Goal: Check status: Check status

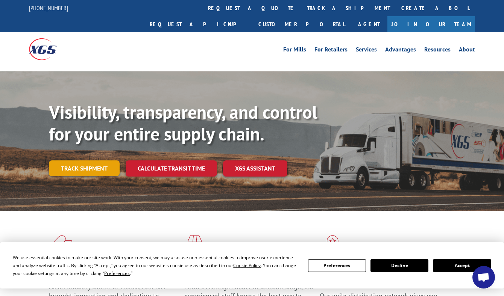
click at [96, 160] on link "Track shipment" at bounding box center [84, 168] width 71 height 16
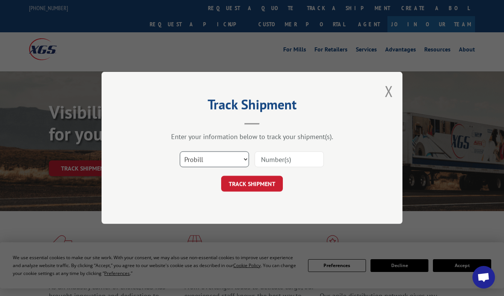
click at [235, 162] on select "Select category... Probill BOL PO" at bounding box center [214, 160] width 69 height 16
select select "bol"
click at [180, 152] on select "Select category... Probill BOL PO" at bounding box center [214, 160] width 69 height 16
click at [285, 164] on input at bounding box center [288, 160] width 69 height 16
paste input "268342920"
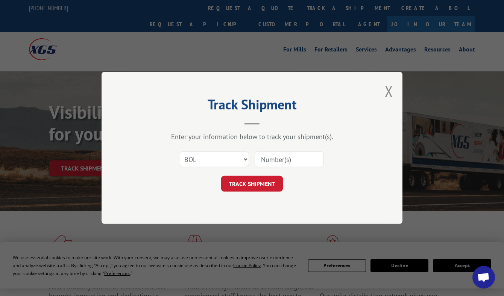
type input "268342920"
click button "TRACK SHIPMENT" at bounding box center [252, 184] width 62 height 16
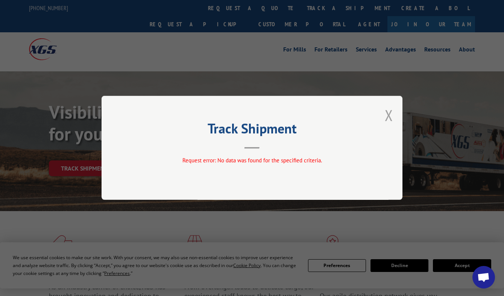
click at [389, 121] on button "Close modal" at bounding box center [389, 115] width 8 height 20
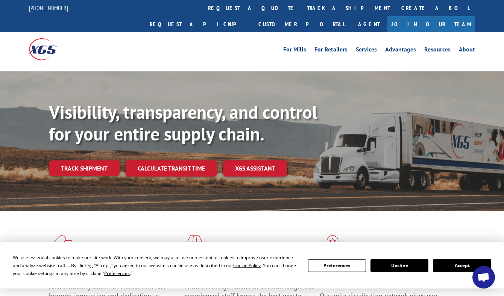
click at [79, 160] on link "Track shipment" at bounding box center [84, 168] width 71 height 16
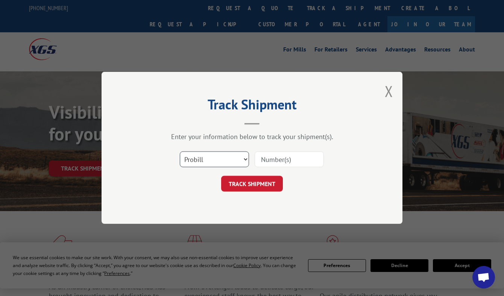
click at [237, 162] on select "Select category... Probill BOL PO" at bounding box center [214, 160] width 69 height 16
click at [259, 161] on input at bounding box center [288, 160] width 69 height 16
paste input "268342920"
type input "268342920"
click at [255, 186] on button "TRACK SHIPMENT" at bounding box center [252, 184] width 62 height 16
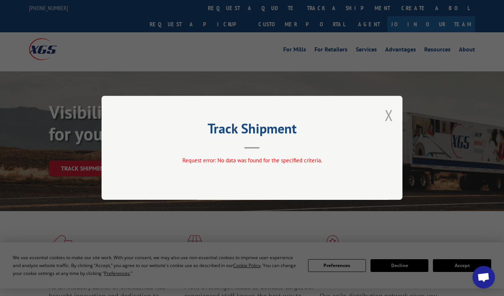
click at [391, 117] on button "Close modal" at bounding box center [389, 115] width 8 height 20
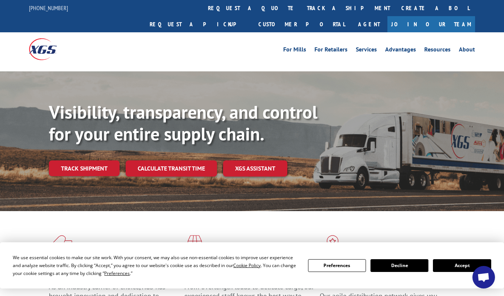
click at [48, 285] on div "We use essential cookies to make our site work. With your consent, we may also …" at bounding box center [252, 265] width 504 height 46
